Goal: Navigation & Orientation: Find specific page/section

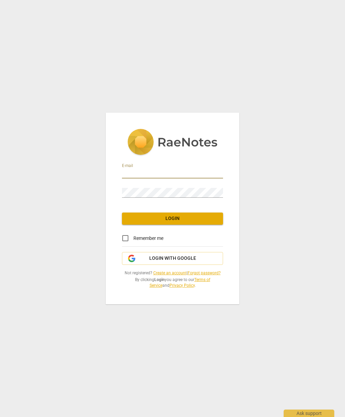
type input "[EMAIL_ADDRESS][DOMAIN_NAME]"
click at [151, 239] on span "Remember me" at bounding box center [149, 238] width 30 height 7
click at [134, 239] on input "Remember me" at bounding box center [125, 238] width 16 height 16
checkbox input "true"
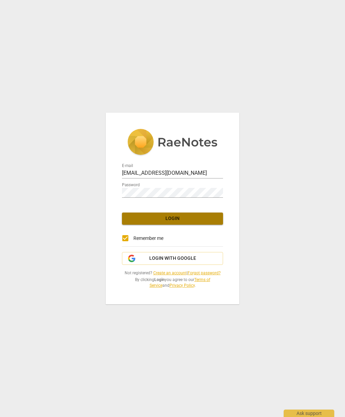
click at [206, 219] on span "Login" at bounding box center [173, 218] width 90 height 7
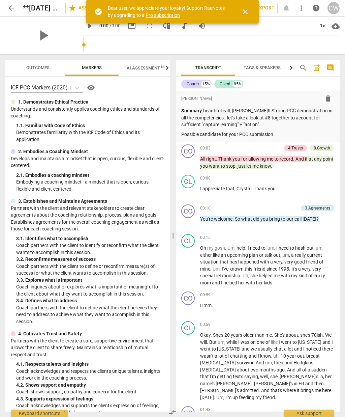
click at [250, 8] on span "close" at bounding box center [246, 12] width 16 height 8
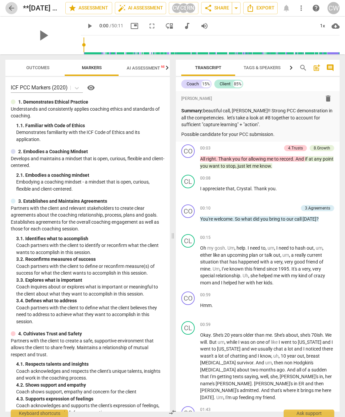
click at [12, 7] on span "arrow_back" at bounding box center [11, 8] width 8 height 8
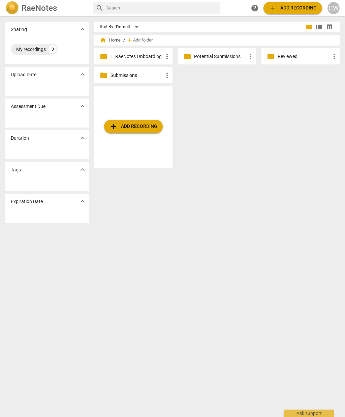
click at [228, 59] on p "Potential Submissions" at bounding box center [220, 56] width 53 height 7
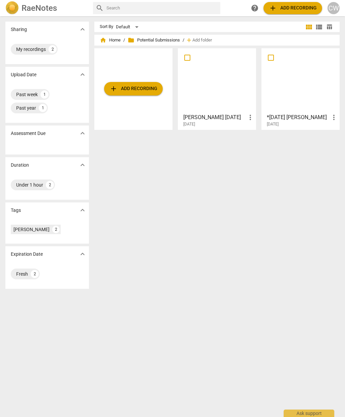
click at [238, 85] on div at bounding box center [218, 81] width 74 height 60
